Goal: Transaction & Acquisition: Purchase product/service

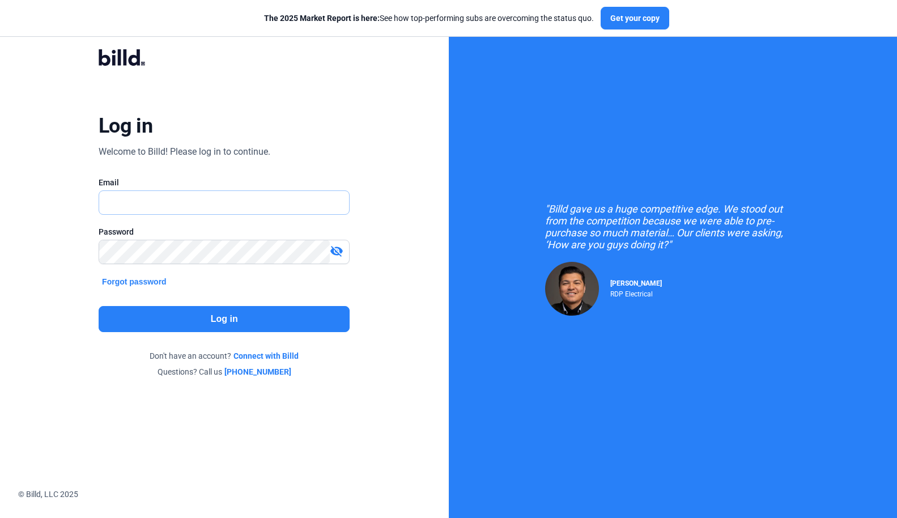
type input "[PERSON_NAME][EMAIL_ADDRESS][DOMAIN_NAME]"
click at [225, 306] on button "Log in" at bounding box center [224, 319] width 251 height 26
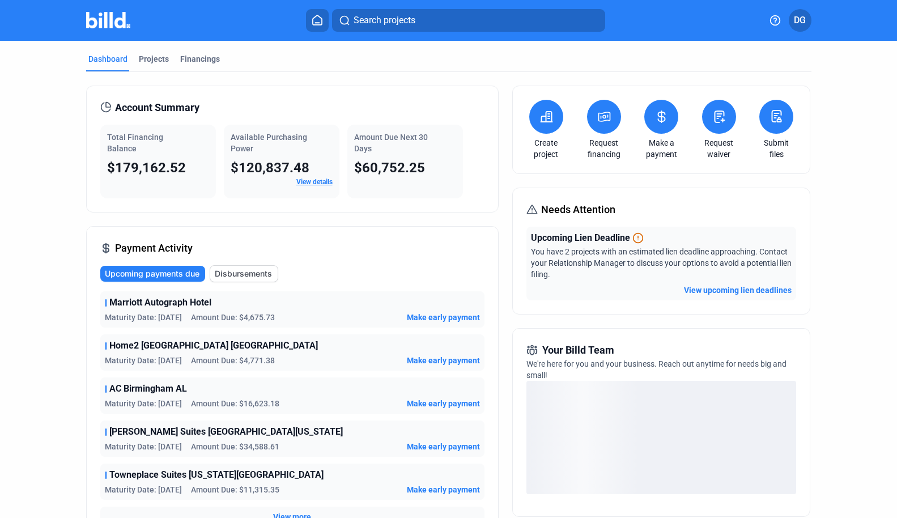
click at [440, 359] on span "Make early payment" at bounding box center [443, 360] width 73 height 11
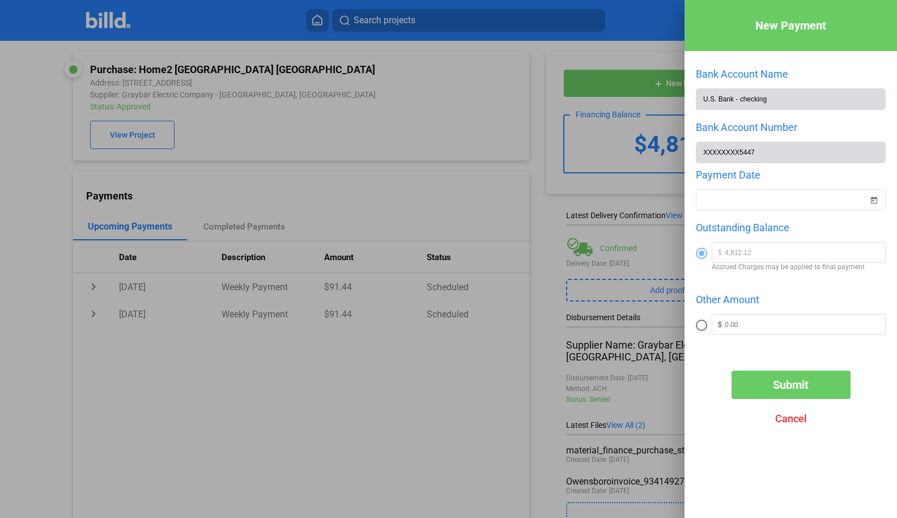
click at [796, 390] on span "Submit" at bounding box center [791, 385] width 36 height 14
click at [764, 195] on div "New Payment Bank Account Name U.S. Bank - checking Bank Account Number XXXXXXXX…" at bounding box center [448, 259] width 897 height 518
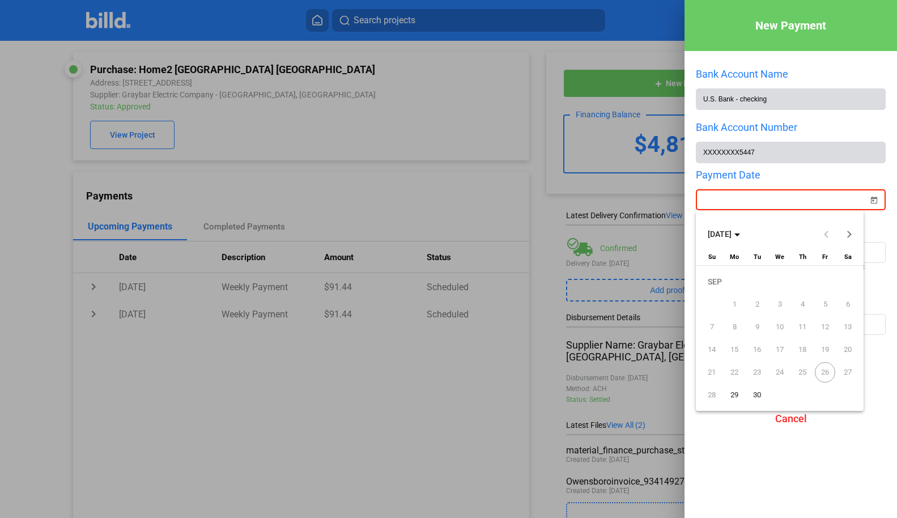
click at [731, 395] on span "29" at bounding box center [734, 395] width 20 height 20
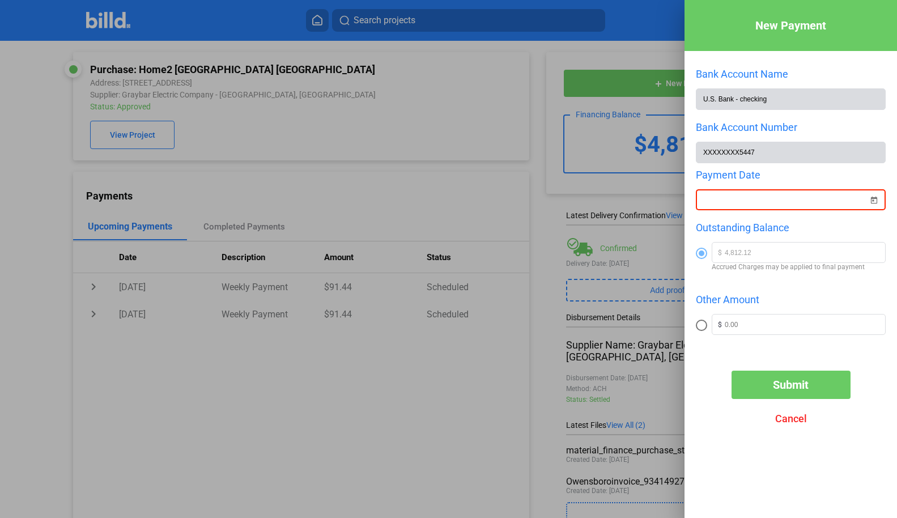
type input "[DATE]"
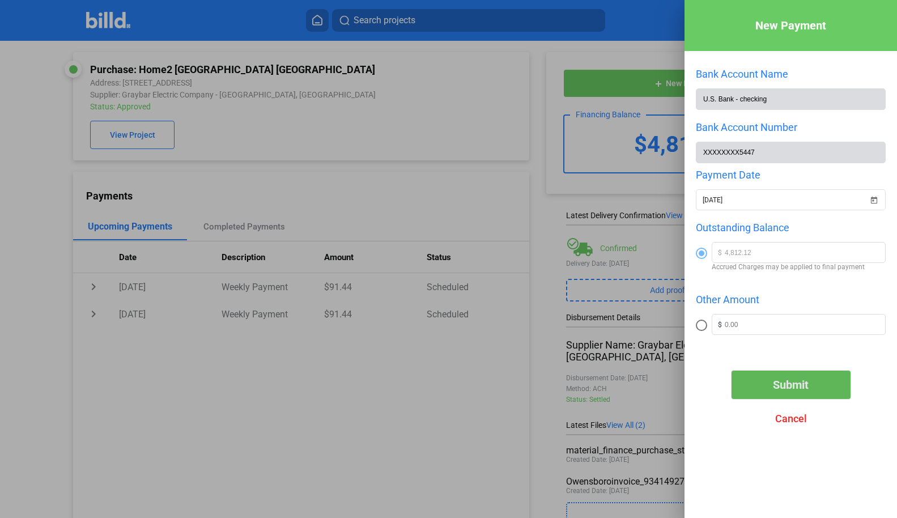
click at [792, 384] on span "Submit" at bounding box center [791, 385] width 36 height 14
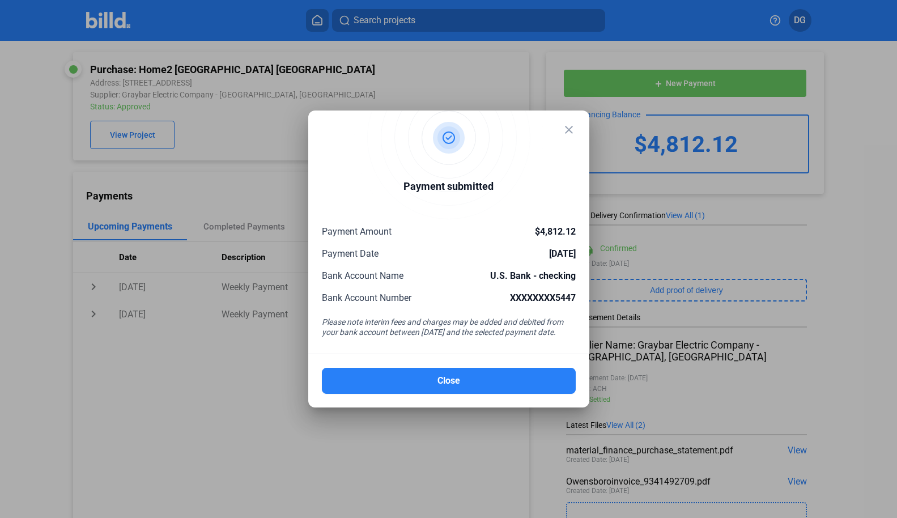
click at [446, 366] on div "Close" at bounding box center [449, 374] width 254 height 40
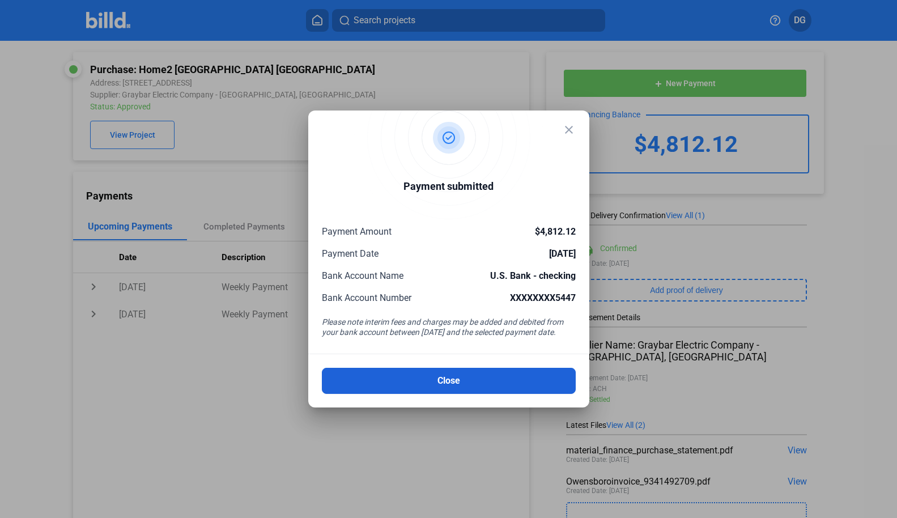
click at [442, 383] on button "Close" at bounding box center [449, 381] width 254 height 26
